Goal: Task Accomplishment & Management: Manage account settings

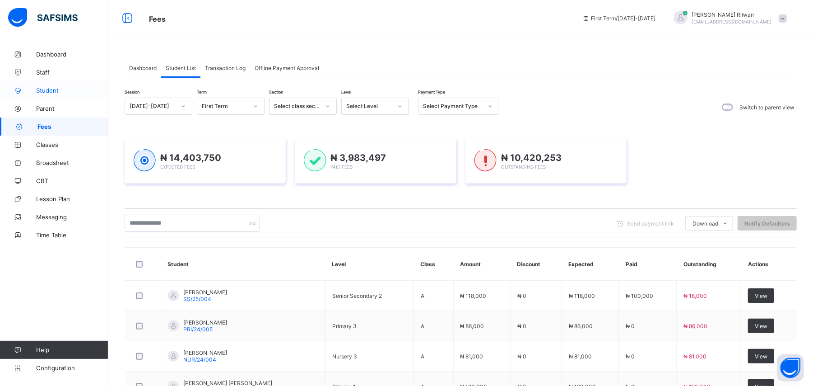
click at [50, 89] on span "Student" at bounding box center [72, 90] width 72 height 7
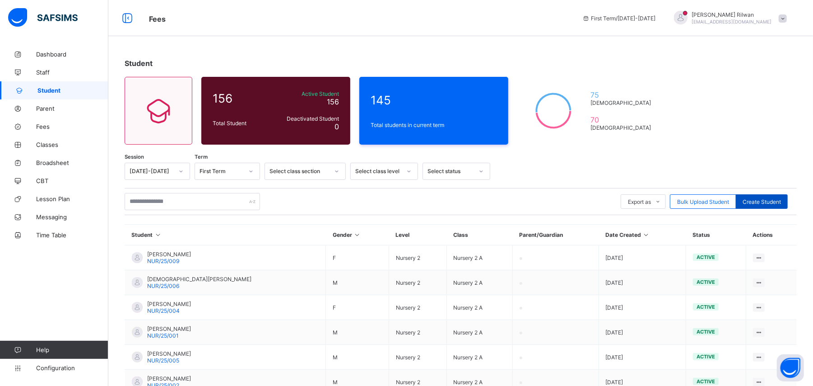
click at [773, 198] on span "Create Student" at bounding box center [762, 201] width 38 height 7
select select "**"
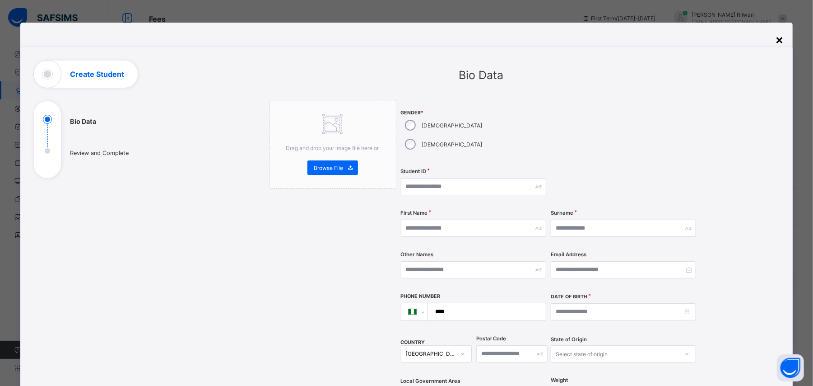
click at [784, 34] on div "×" at bounding box center [779, 39] width 9 height 15
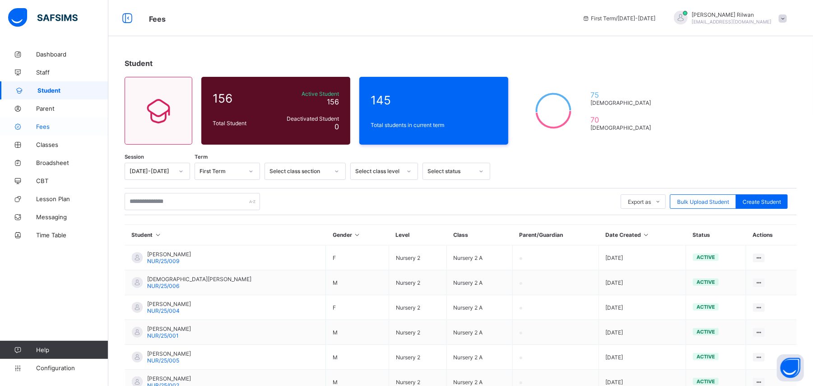
click at [38, 127] on span "Fees" at bounding box center [72, 126] width 72 height 7
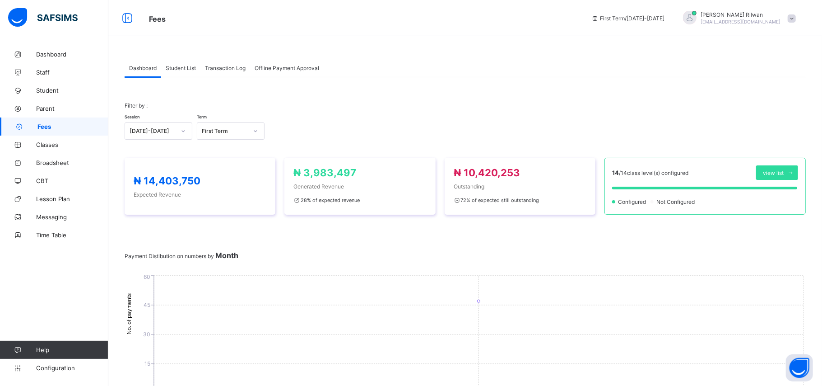
click at [177, 70] on span "Student List" at bounding box center [181, 68] width 30 height 7
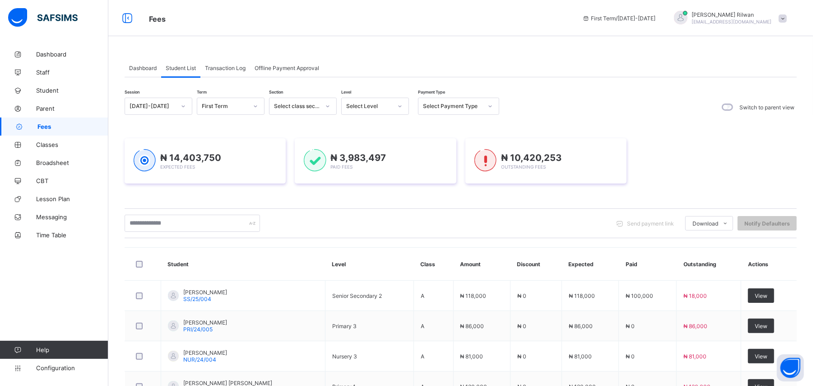
click at [400, 109] on icon at bounding box center [399, 106] width 5 height 9
click at [380, 195] on div "Pry 2" at bounding box center [375, 196] width 67 height 14
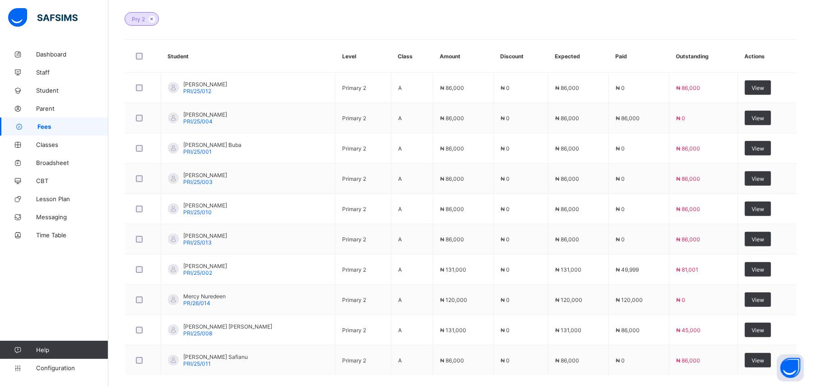
scroll to position [313, 0]
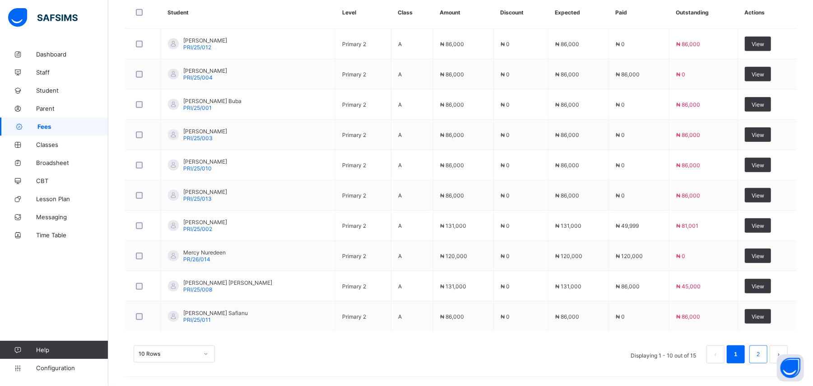
click at [761, 356] on li "2" at bounding box center [758, 354] width 18 height 18
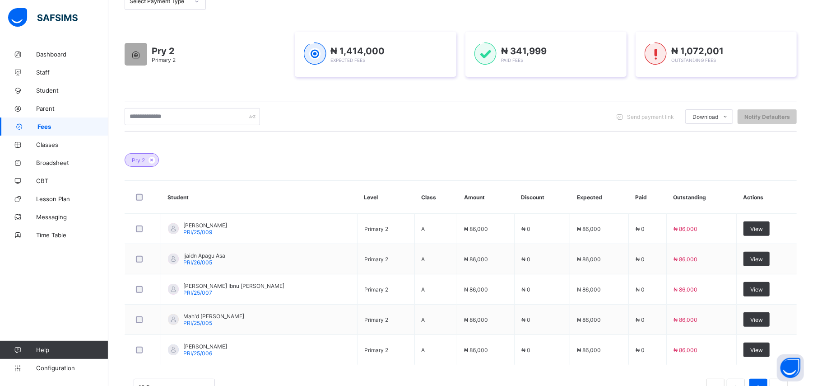
scroll to position [132, 0]
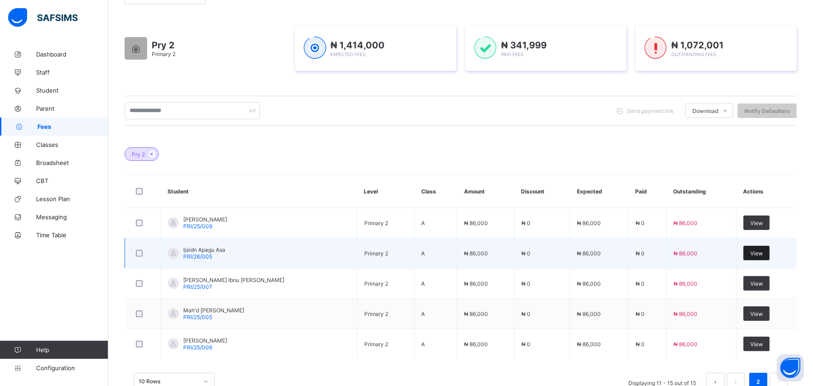
click at [762, 250] on span "View" at bounding box center [756, 253] width 13 height 7
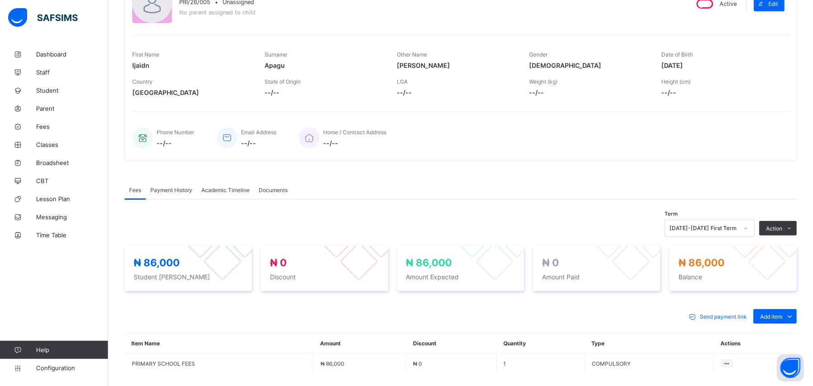
scroll to position [132, 0]
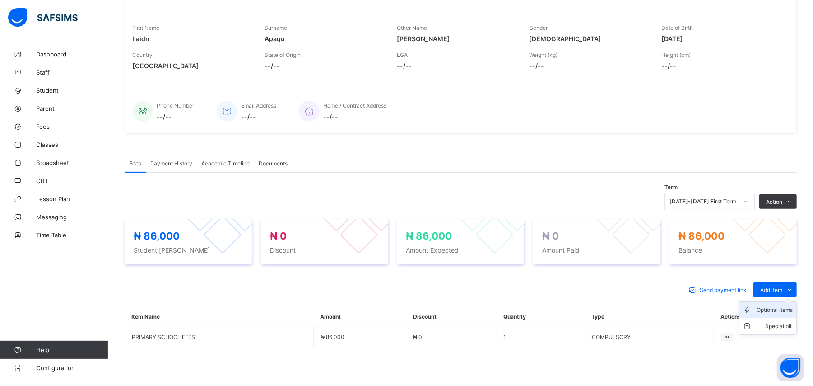
click at [792, 311] on div "Optional items" at bounding box center [775, 309] width 36 height 9
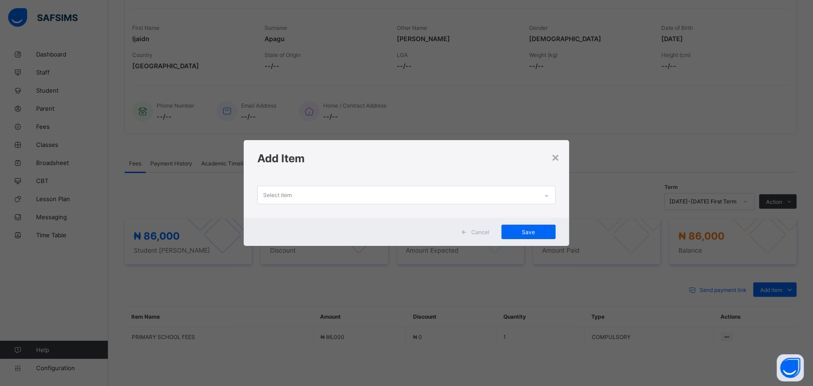
click at [547, 197] on icon at bounding box center [546, 195] width 5 height 9
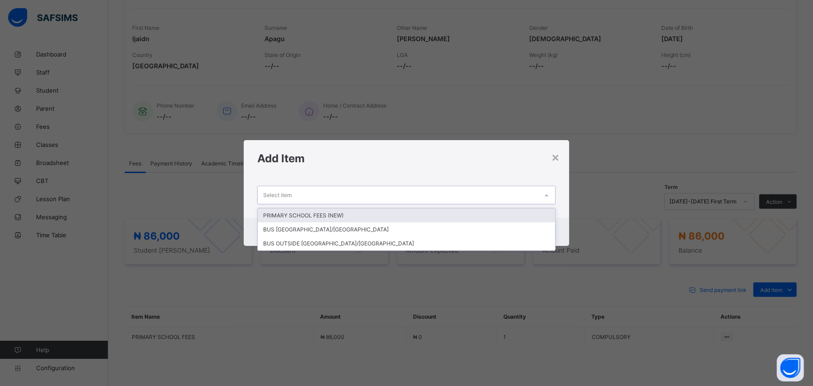
click at [513, 212] on div "PRIMARY SCHOOL FEES (NEW)" at bounding box center [406, 215] width 297 height 14
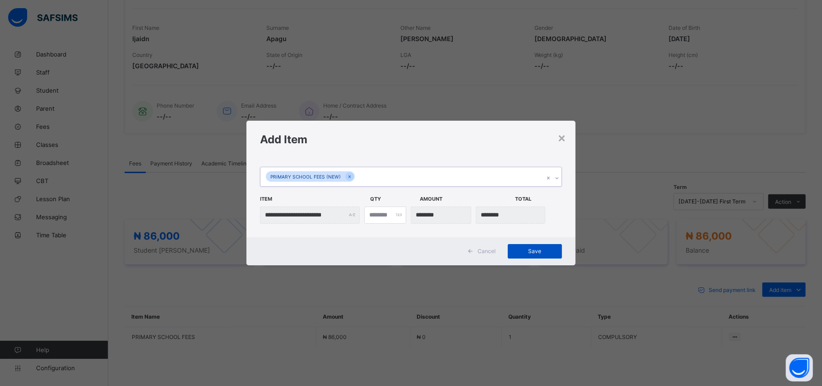
click at [528, 248] on span "Save" at bounding box center [535, 250] width 41 height 7
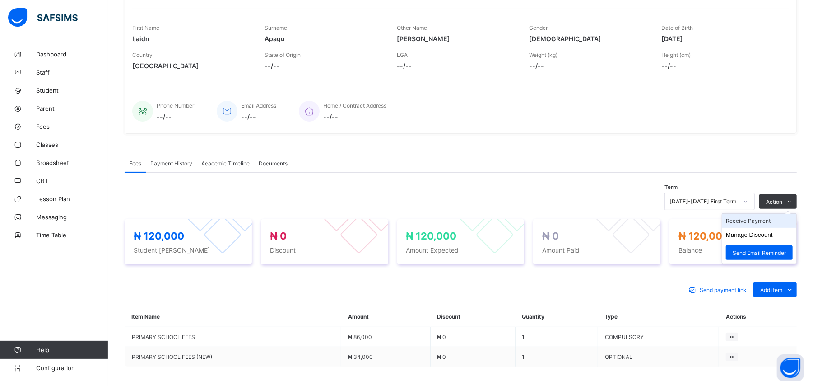
click at [775, 221] on li "Receive Payment" at bounding box center [759, 221] width 74 height 14
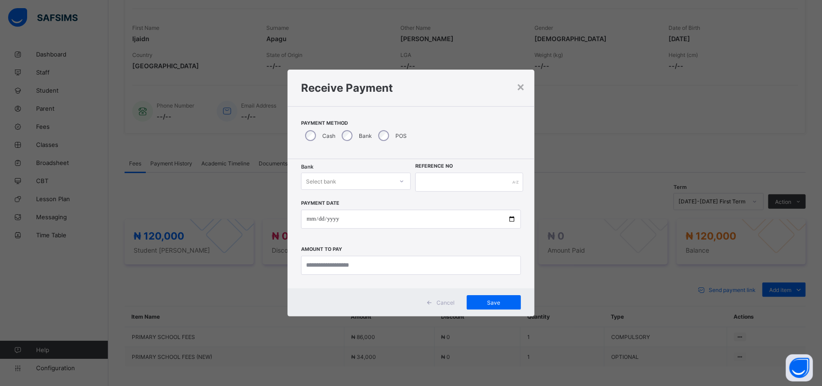
click at [340, 179] on div "Select bank" at bounding box center [348, 181] width 92 height 13
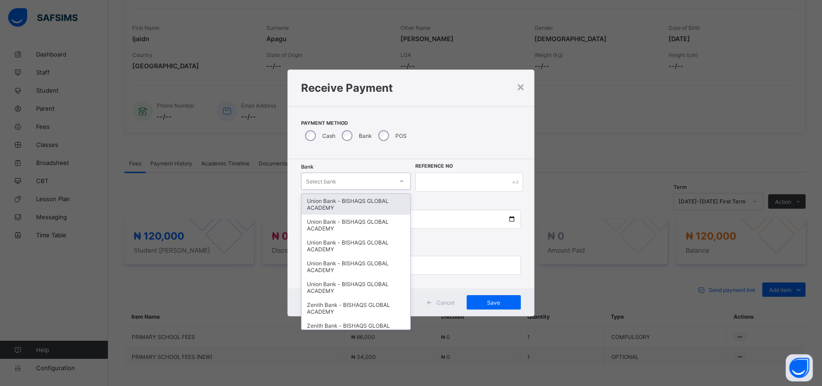
click at [347, 200] on div "Union Bank - BISHAQS GLOBAL ACADEMY" at bounding box center [356, 204] width 109 height 21
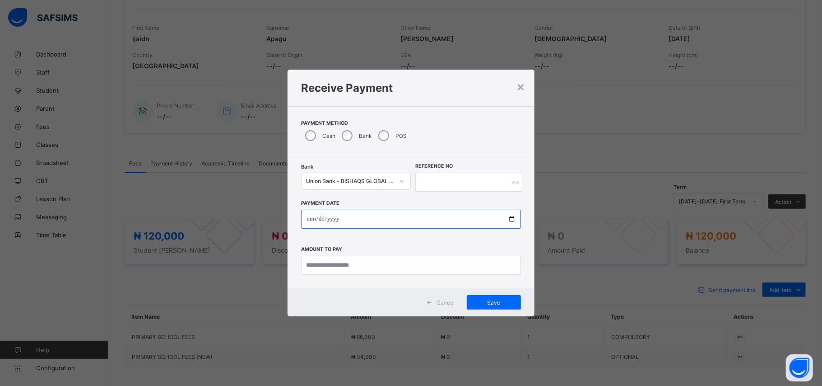
click at [338, 220] on input "date" at bounding box center [410, 218] width 219 height 19
click at [312, 218] on input "date" at bounding box center [410, 218] width 219 height 19
type input "**********"
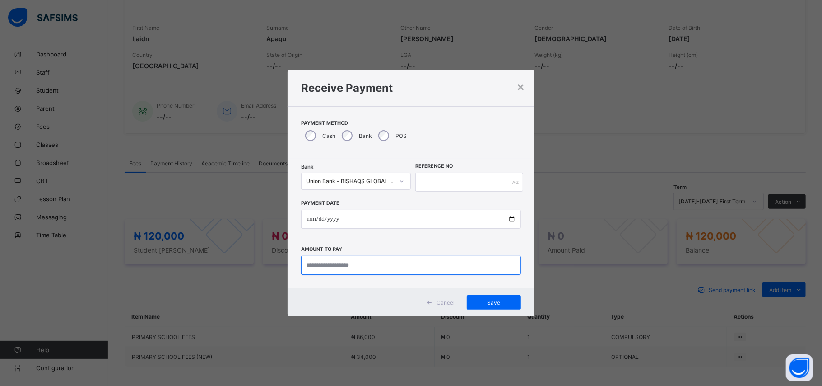
click at [331, 264] on input "currency" at bounding box center [410, 265] width 219 height 19
type input "*********"
click at [496, 304] on span "Save" at bounding box center [494, 302] width 41 height 7
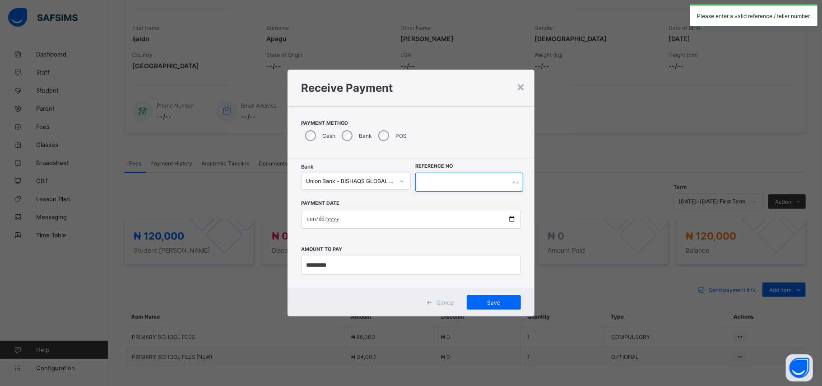
click at [448, 183] on input "text" at bounding box center [468, 181] width 107 height 19
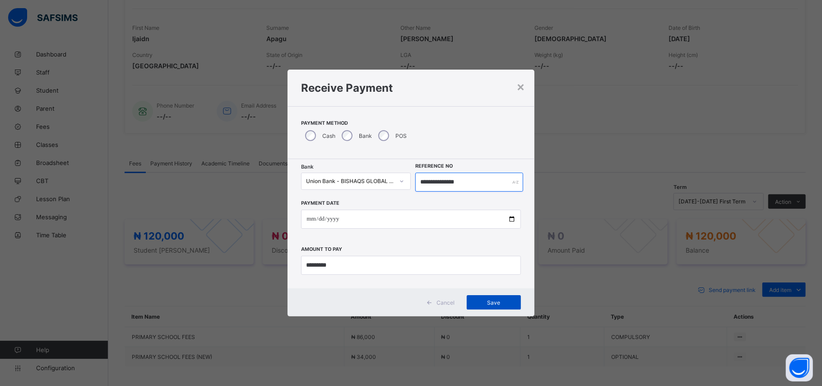
type input "**********"
click at [501, 300] on span "Save" at bounding box center [494, 302] width 41 height 7
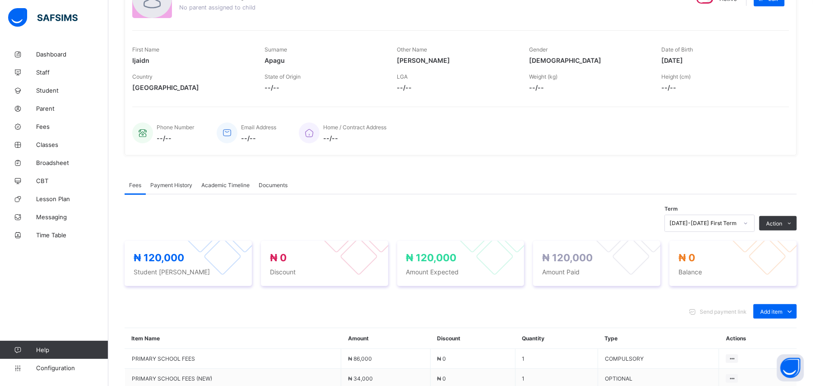
scroll to position [104, 0]
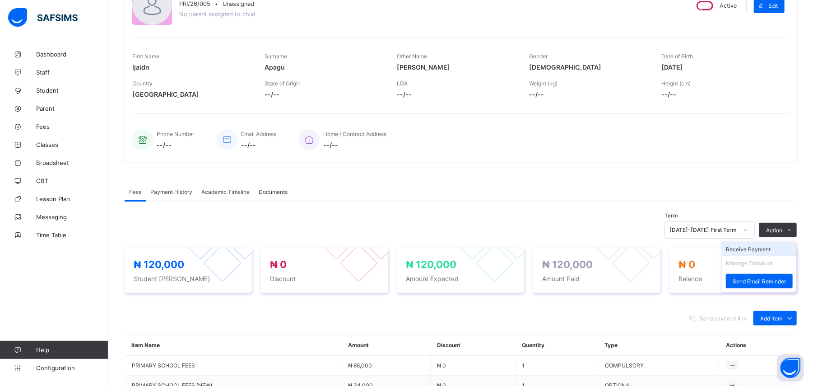
click at [775, 251] on li "Receive Payment" at bounding box center [759, 249] width 74 height 14
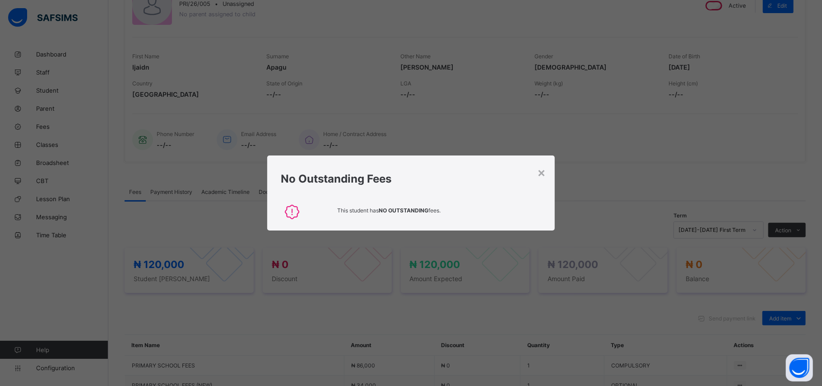
click at [693, 162] on div "× No Outstanding Fees This student has NO OUTSTANDING fees." at bounding box center [411, 193] width 822 height 386
click at [544, 169] on div "×" at bounding box center [541, 171] width 9 height 15
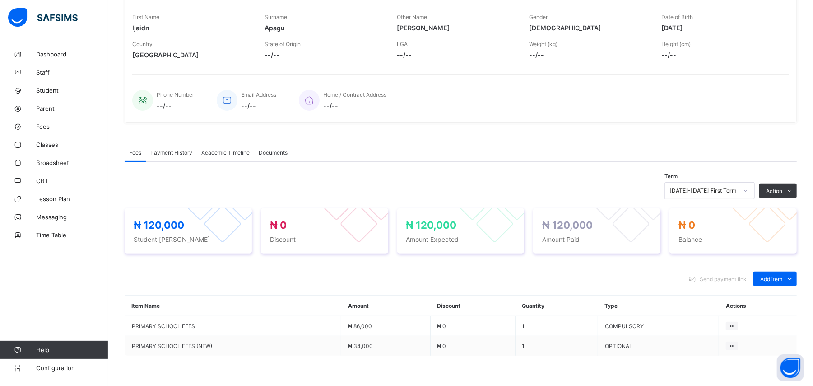
scroll to position [144, 0]
click at [186, 152] on span "Payment History" at bounding box center [171, 152] width 42 height 7
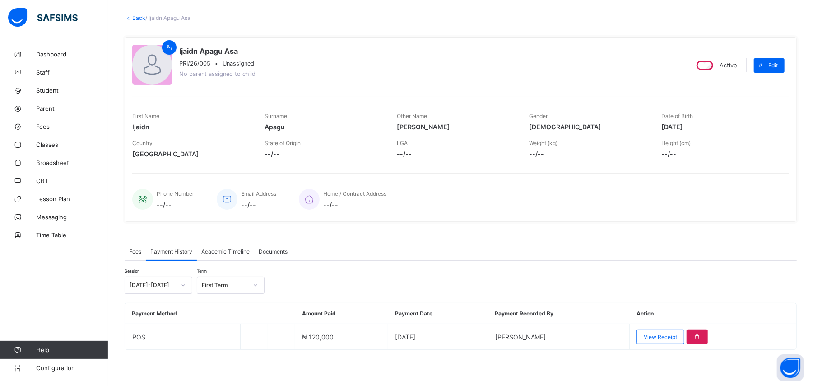
scroll to position [44, 0]
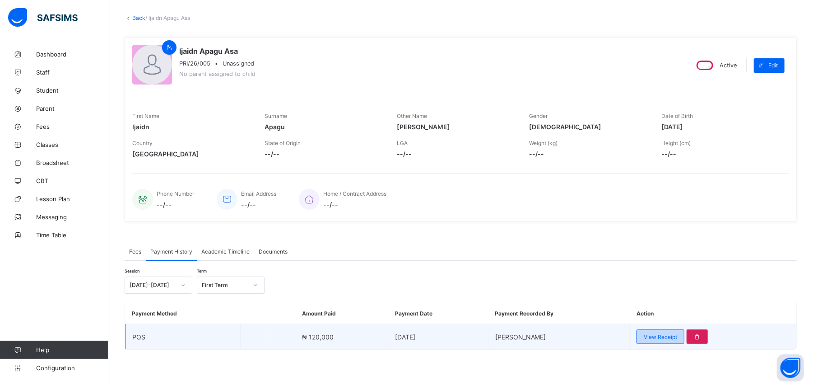
click at [665, 339] on span "View Receipt" at bounding box center [660, 336] width 33 height 7
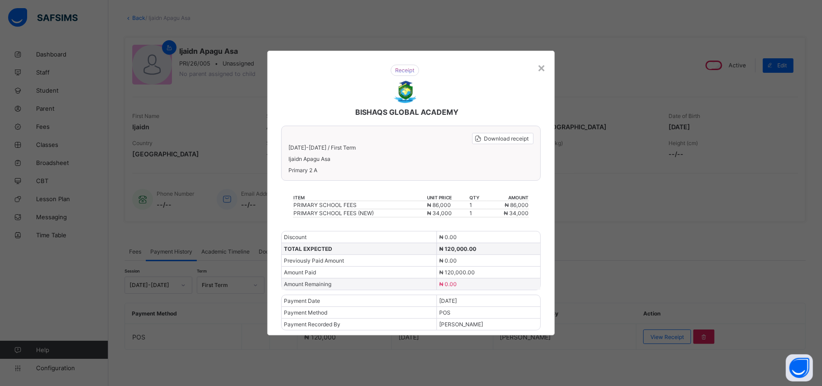
click at [543, 65] on div "×" at bounding box center [541, 67] width 9 height 15
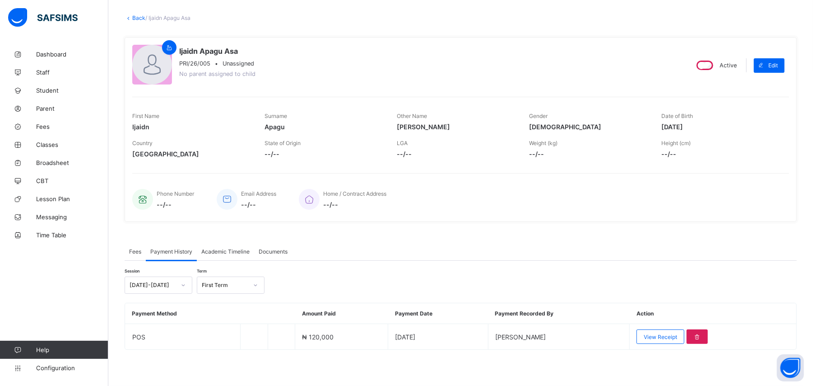
click at [132, 19] on link "Back" at bounding box center [138, 17] width 13 height 7
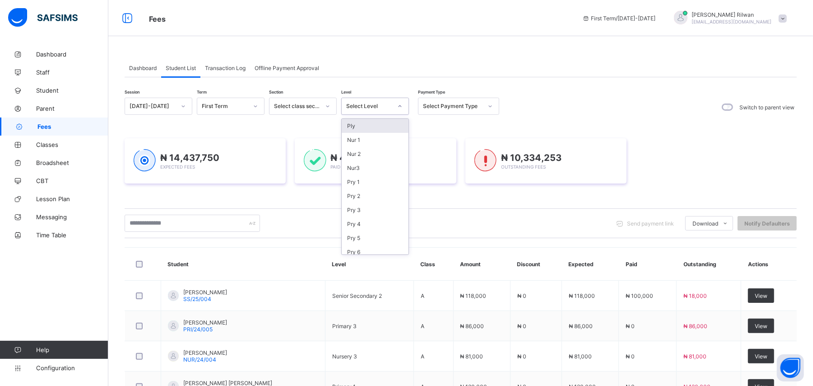
drag, startPoint x: 398, startPoint y: 105, endPoint x: 363, endPoint y: 120, distance: 38.2
click at [363, 120] on div "Ply" at bounding box center [375, 126] width 67 height 14
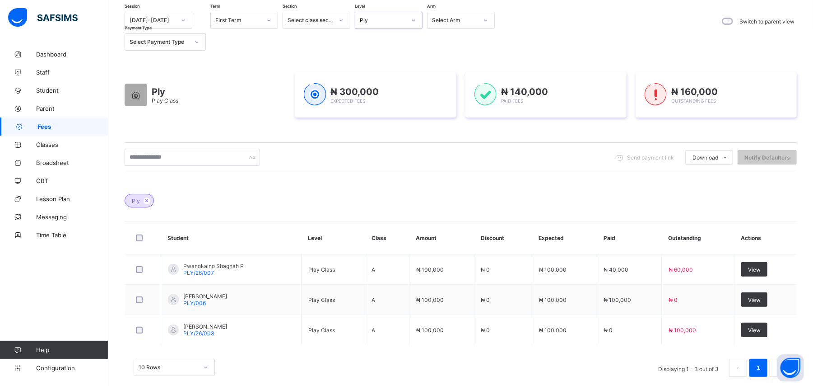
scroll to position [100, 0]
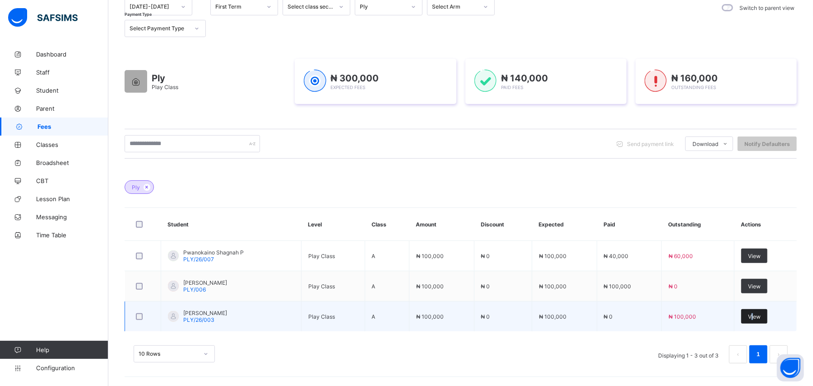
click at [761, 313] on span "View" at bounding box center [754, 316] width 13 height 7
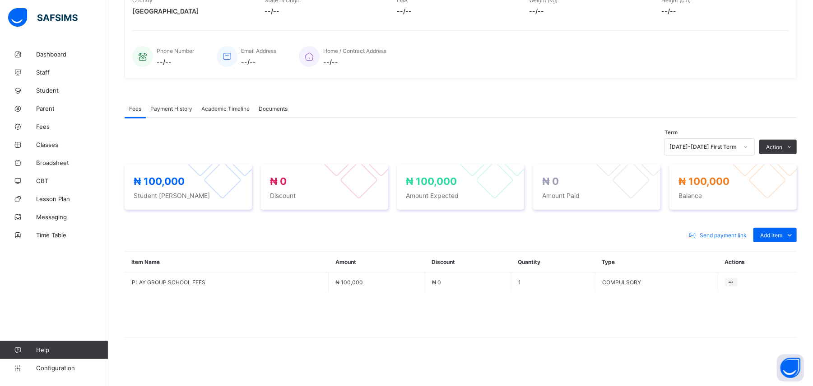
scroll to position [188, 0]
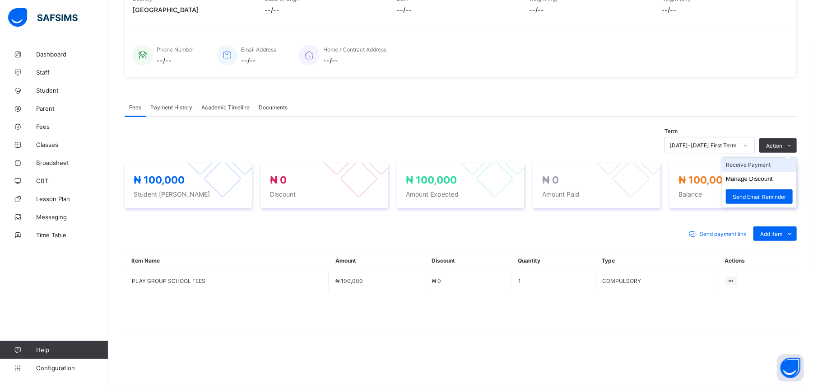
click at [785, 163] on li "Receive Payment" at bounding box center [759, 165] width 74 height 14
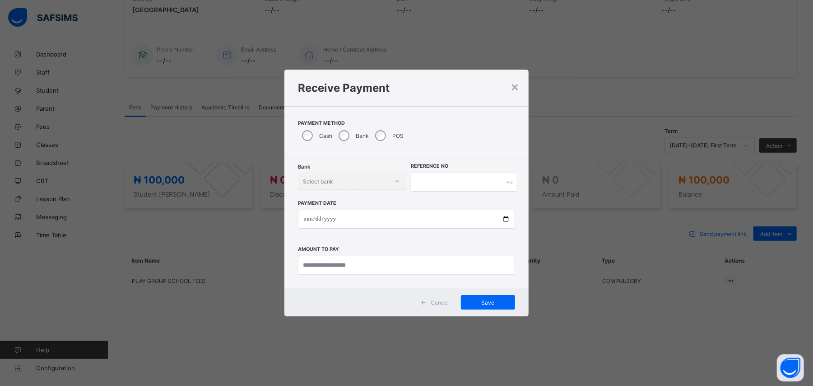
click at [388, 134] on div "POS" at bounding box center [388, 135] width 35 height 19
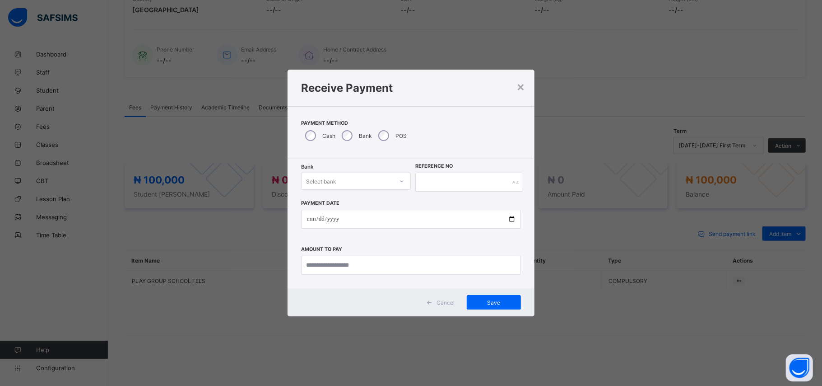
click at [318, 179] on div "Select bank" at bounding box center [321, 180] width 30 height 17
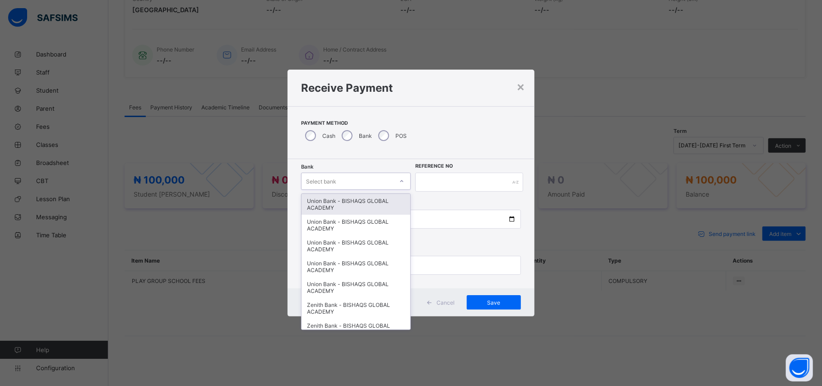
click at [318, 203] on div "Union Bank - BISHAQS GLOBAL ACADEMY" at bounding box center [356, 204] width 109 height 21
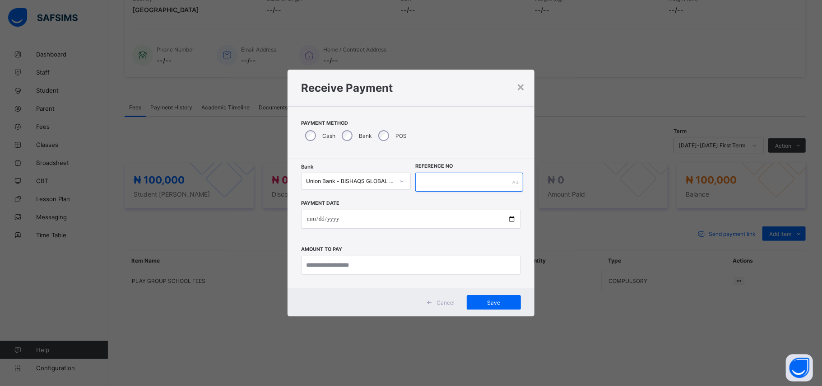
click at [423, 177] on input "text" at bounding box center [468, 181] width 107 height 19
type input "**********"
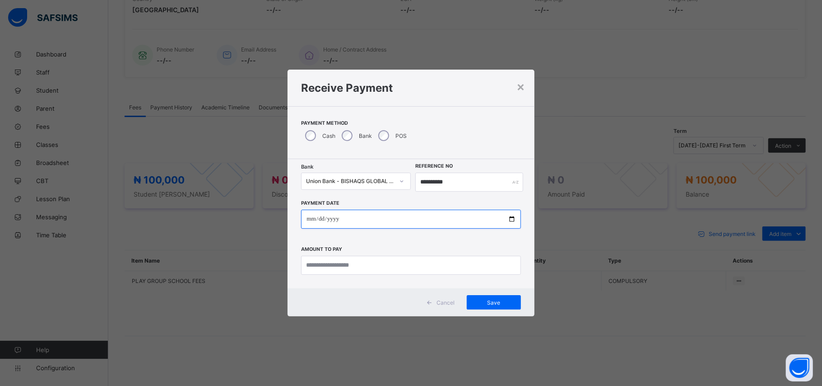
click at [307, 221] on input "date" at bounding box center [410, 218] width 219 height 19
type input "**********"
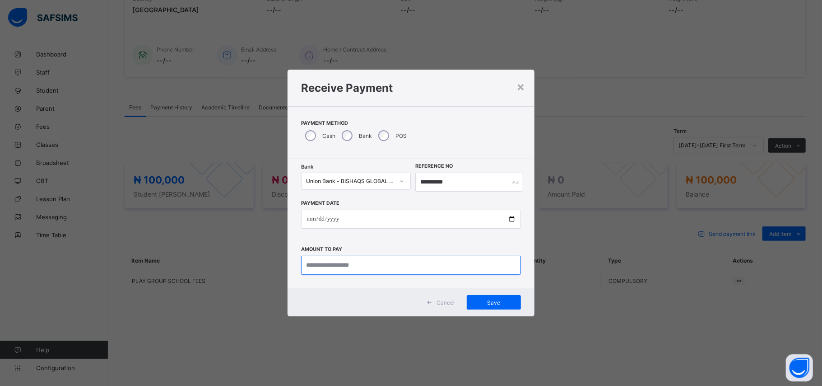
click at [322, 262] on input "currency" at bounding box center [410, 265] width 219 height 19
type input "*********"
click at [486, 302] on span "Save" at bounding box center [494, 302] width 41 height 7
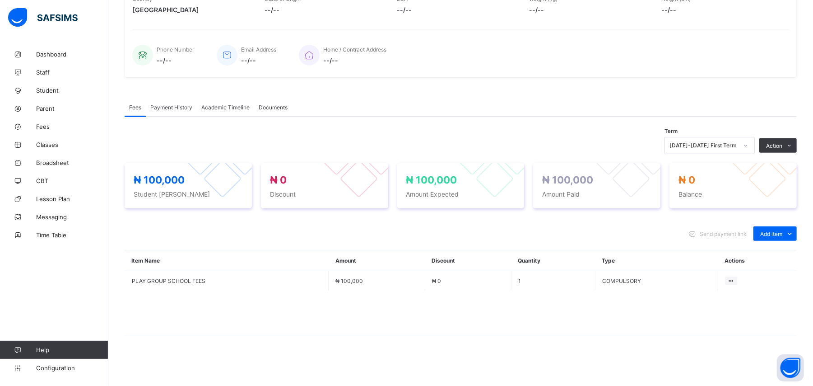
click at [168, 111] on div "Payment History" at bounding box center [171, 107] width 51 height 18
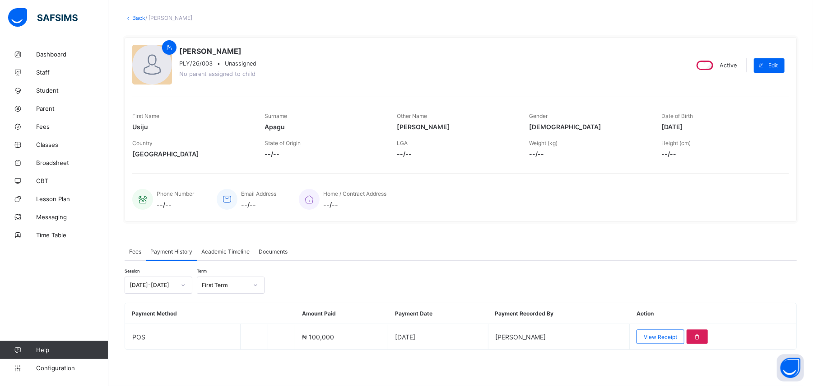
scroll to position [44, 0]
click at [677, 336] on span "View Receipt" at bounding box center [660, 336] width 33 height 7
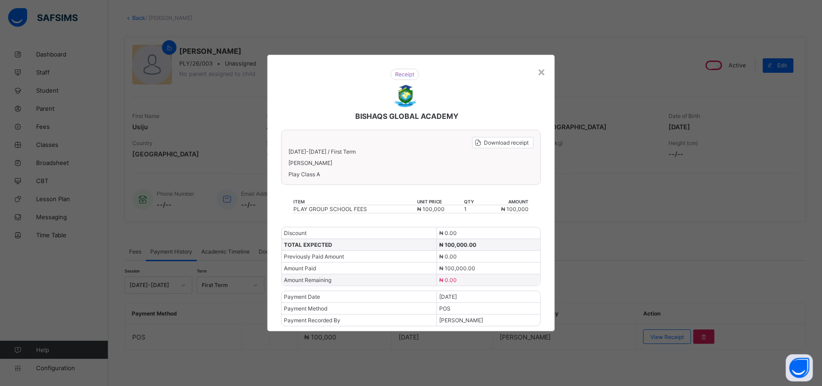
click at [543, 74] on div "×" at bounding box center [541, 71] width 9 height 15
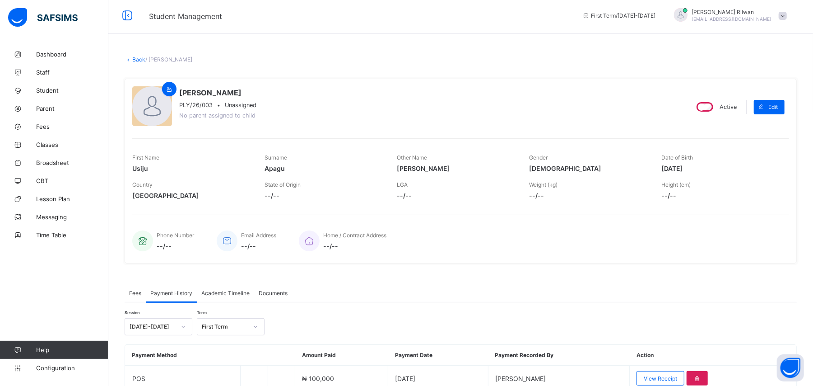
scroll to position [0, 0]
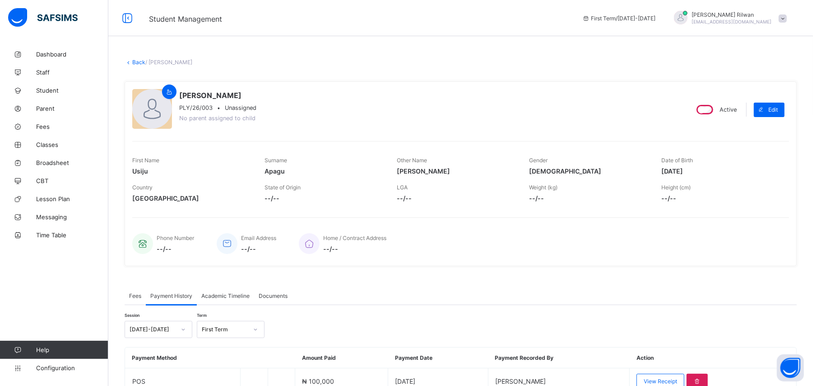
click at [135, 64] on link "Back" at bounding box center [138, 62] width 13 height 7
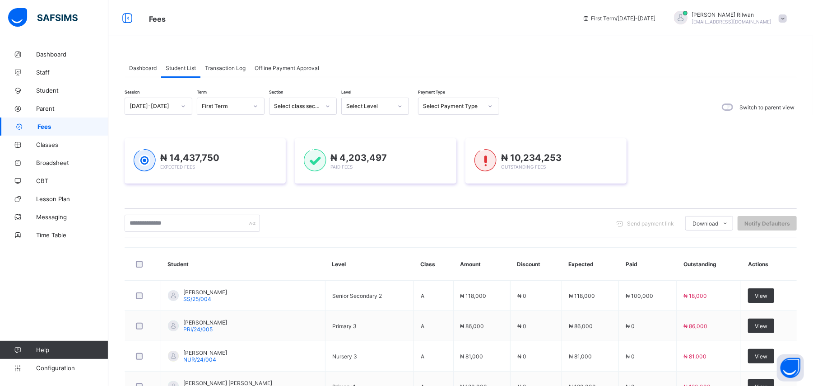
click at [399, 102] on div at bounding box center [399, 106] width 15 height 14
click at [390, 228] on div "JS 2" at bounding box center [375, 232] width 67 height 14
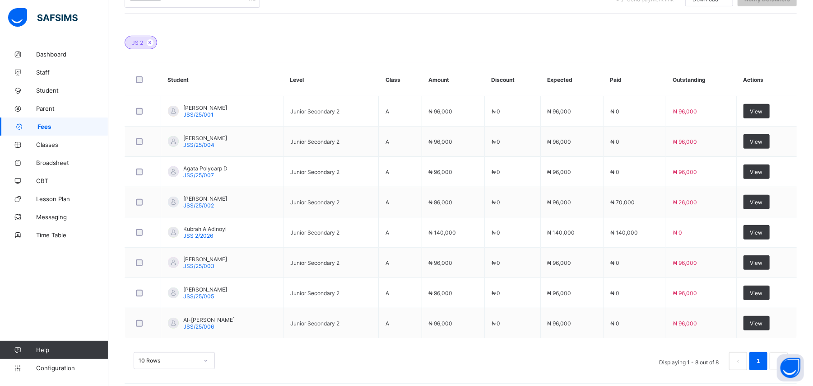
scroll to position [252, 0]
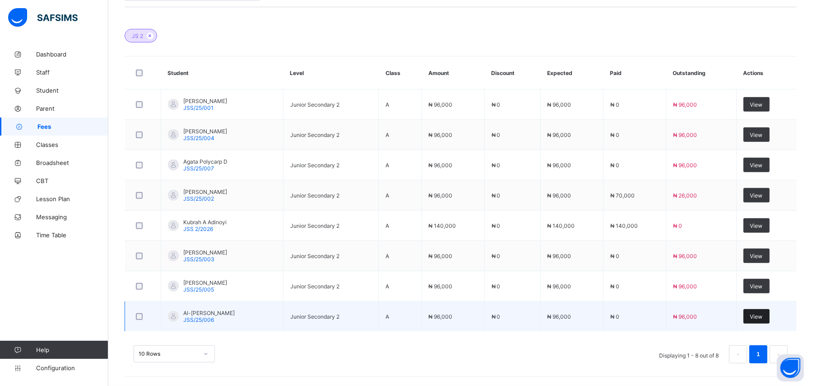
click at [763, 319] on span "View" at bounding box center [756, 316] width 13 height 7
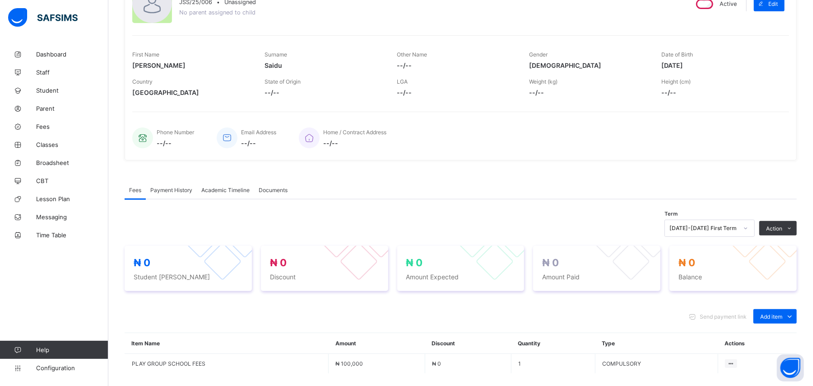
scroll to position [188, 0]
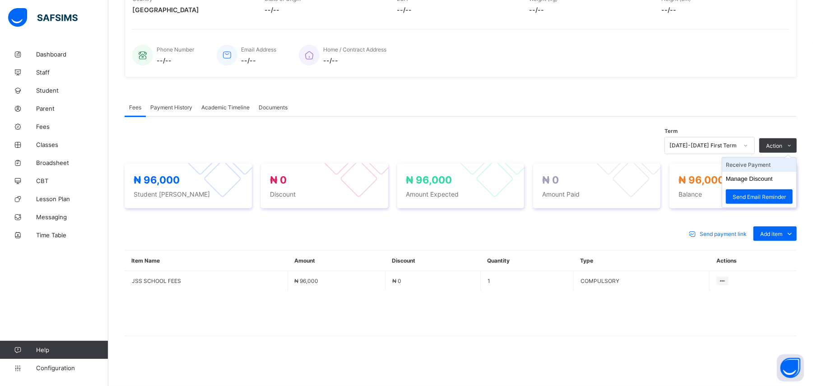
click at [775, 164] on li "Receive Payment" at bounding box center [759, 165] width 74 height 14
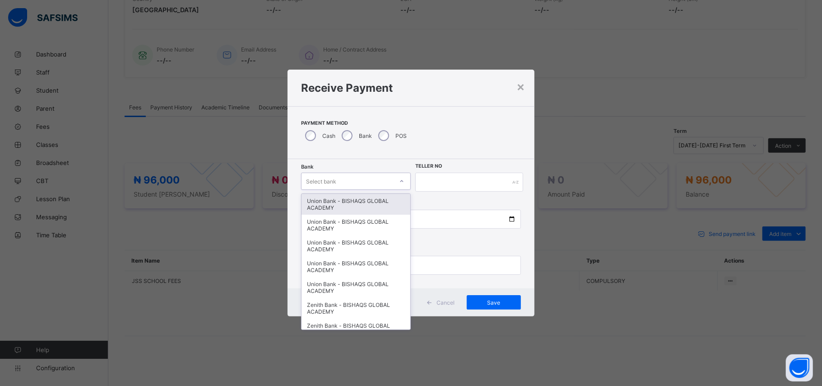
drag, startPoint x: 369, startPoint y: 187, endPoint x: 345, endPoint y: 302, distance: 117.1
click at [345, 302] on div "Zenith Bank - BISHAQS GLOBAL ACADEMY" at bounding box center [356, 307] width 109 height 21
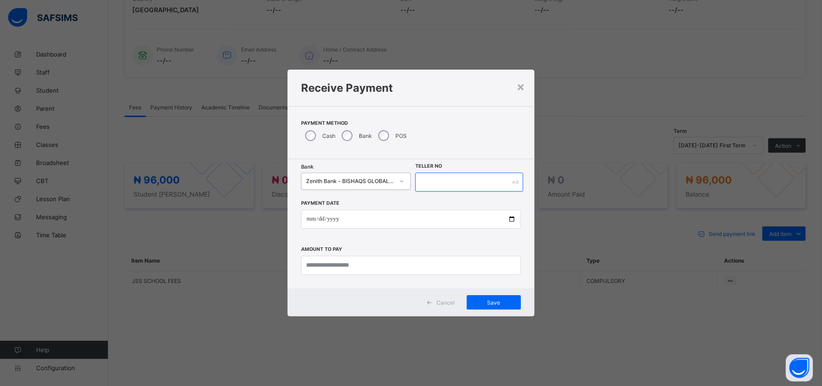
click at [426, 180] on input "text" at bounding box center [468, 181] width 107 height 19
type input "**********"
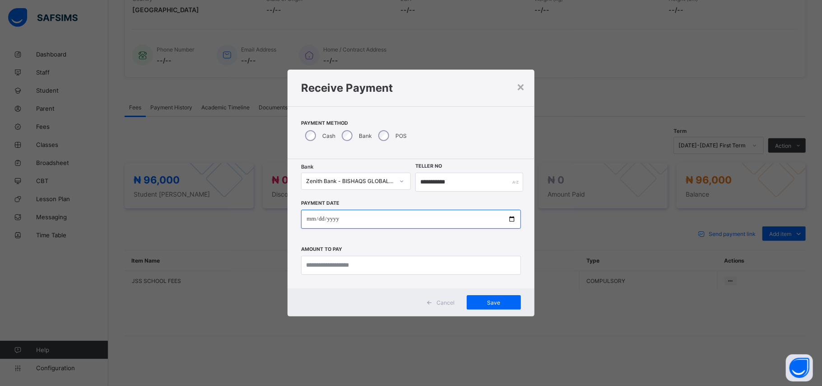
click at [310, 217] on input "date" at bounding box center [410, 218] width 219 height 19
type input "**********"
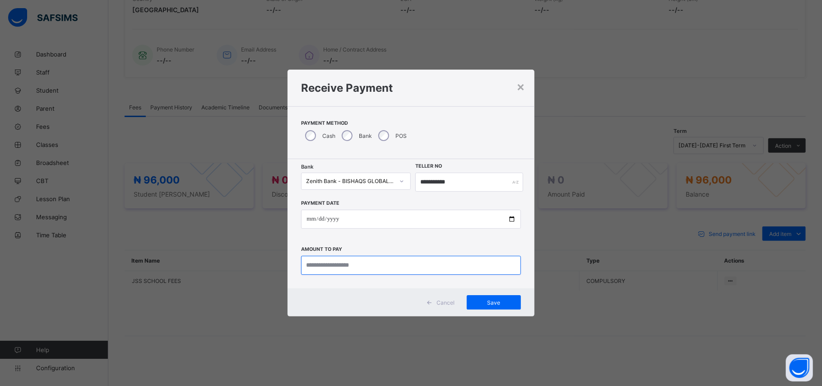
click at [323, 268] on input "currency" at bounding box center [410, 265] width 219 height 19
type input "********"
click at [493, 304] on span "Save" at bounding box center [494, 302] width 41 height 7
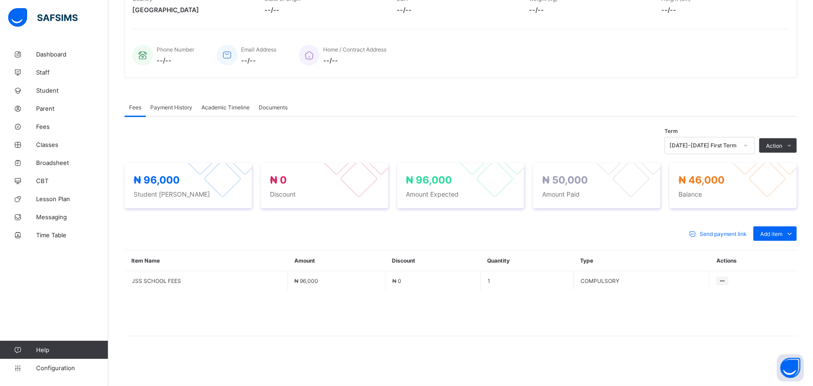
click at [163, 104] on span "Payment History" at bounding box center [171, 107] width 42 height 7
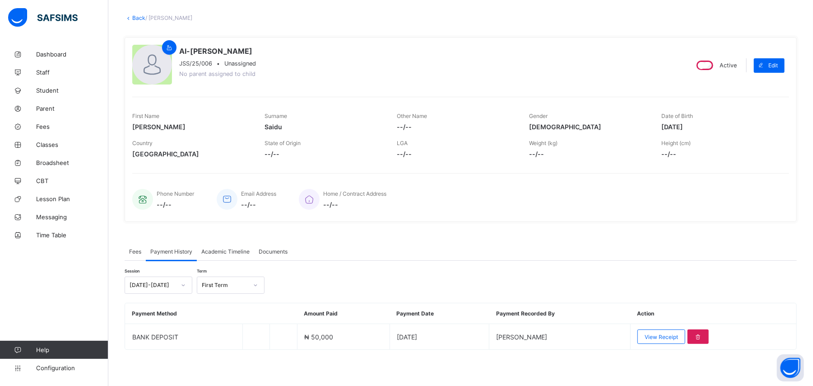
click at [670, 339] on div "View Receipt" at bounding box center [661, 336] width 48 height 14
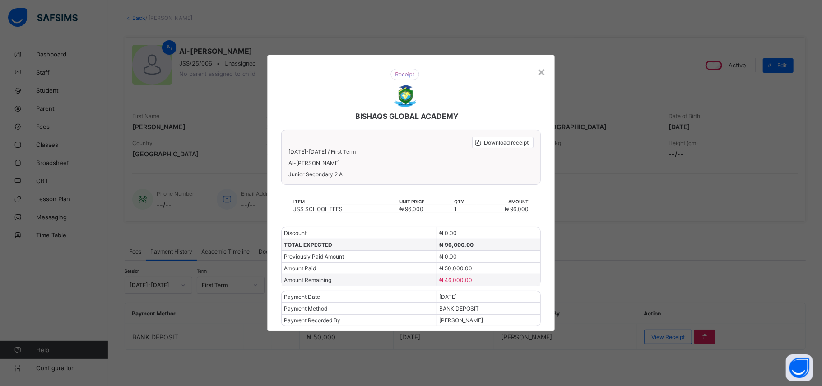
click at [607, 277] on div "× BISHAQS GLOBAL ACADEMY Download receipt [DATE]-[DATE] / First Term Al-[PERSON…" at bounding box center [411, 193] width 822 height 386
click at [537, 70] on div "×" at bounding box center [541, 71] width 9 height 15
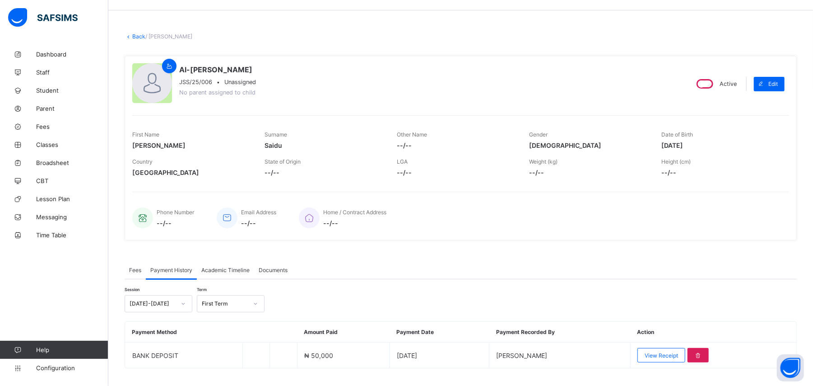
scroll to position [0, 0]
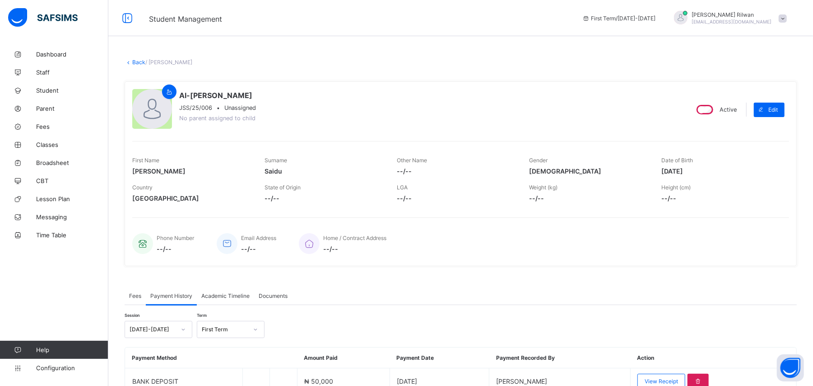
click at [136, 65] on div "× Delete Document This action would delete the document with name: from the sys…" at bounding box center [460, 237] width 705 height 385
click at [139, 64] on link "Back" at bounding box center [138, 62] width 13 height 7
